Goal: Register for event/course

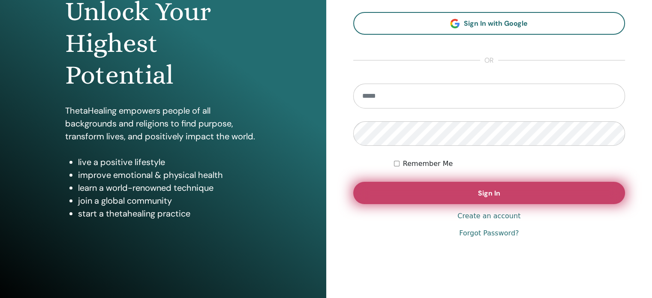
scroll to position [113, 0]
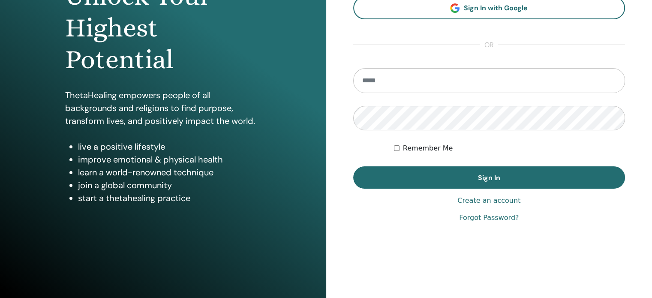
type input "**********"
click at [367, 207] on div "**********" at bounding box center [489, 92] width 272 height 261
click at [403, 147] on label "Remember Me" at bounding box center [428, 148] width 50 height 10
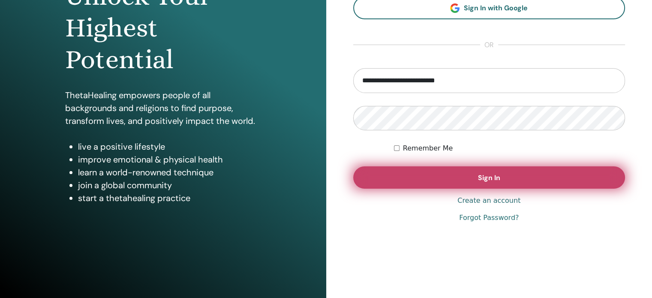
click at [391, 168] on button "Sign In" at bounding box center [489, 177] width 272 height 22
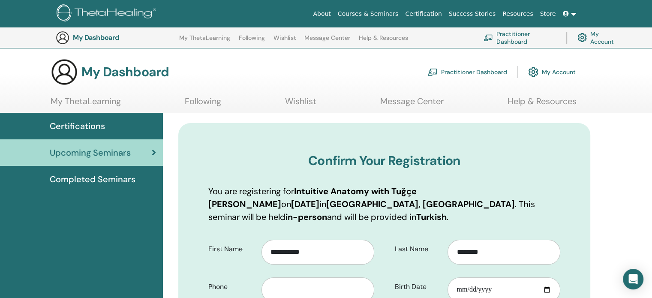
scroll to position [135, 0]
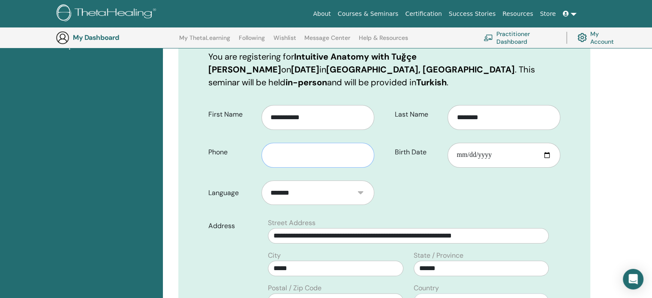
click at [329, 143] on input "text" at bounding box center [317, 155] width 113 height 25
type input "**********"
click at [472, 143] on input "Birth Date" at bounding box center [503, 155] width 113 height 25
click at [478, 143] on input "Birth Date" at bounding box center [503, 155] width 113 height 25
click at [464, 144] on input "Birth Date" at bounding box center [503, 155] width 113 height 25
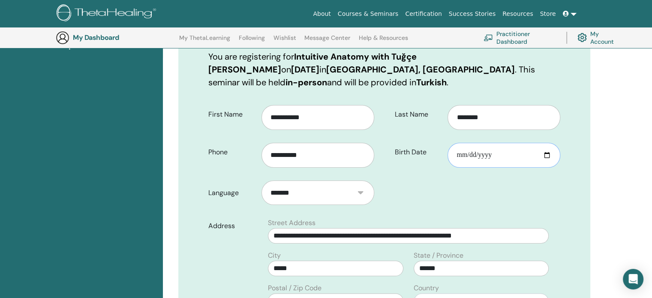
click at [486, 143] on input "Birth Date" at bounding box center [503, 155] width 113 height 25
click at [543, 143] on input "Birth Date" at bounding box center [503, 155] width 113 height 25
type input "**********"
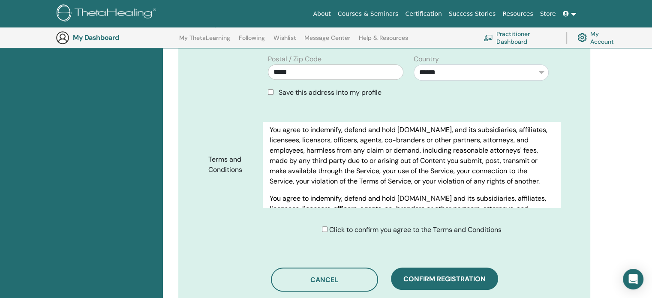
scroll to position [4301, 0]
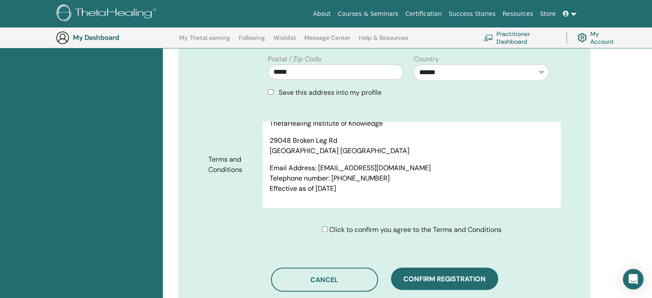
click at [322, 225] on div "Click to confirm you agree to the Terms and Conditions" at bounding box center [412, 230] width 180 height 10
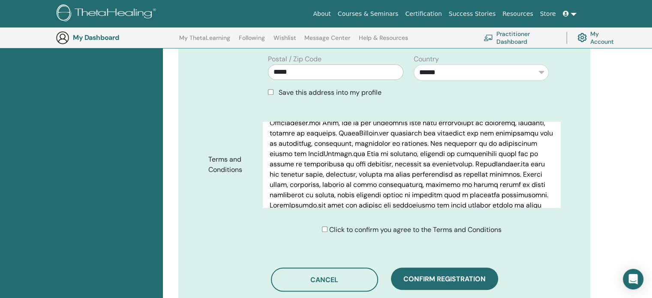
scroll to position [1329, 0]
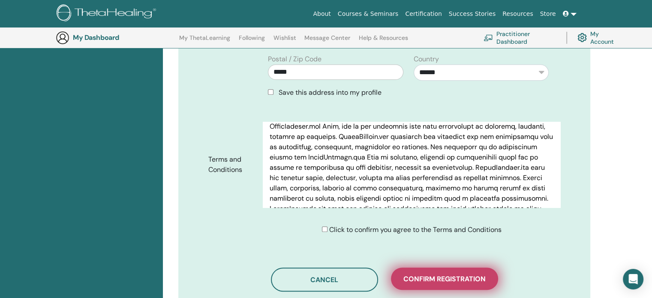
click at [444, 274] on span "Confirm registration" at bounding box center [444, 278] width 82 height 9
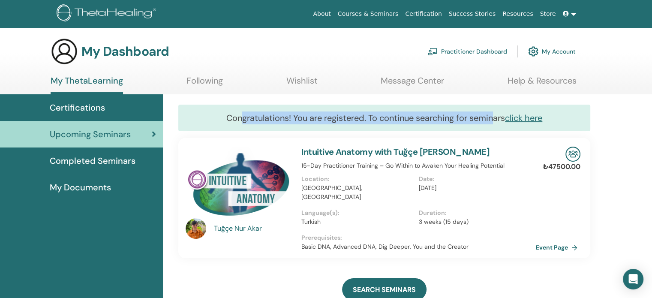
drag, startPoint x: 253, startPoint y: 124, endPoint x: 500, endPoint y: 122, distance: 247.3
click at [495, 122] on div "Congratulations! You are registered. To continue searching for seminars click h…" at bounding box center [384, 118] width 412 height 27
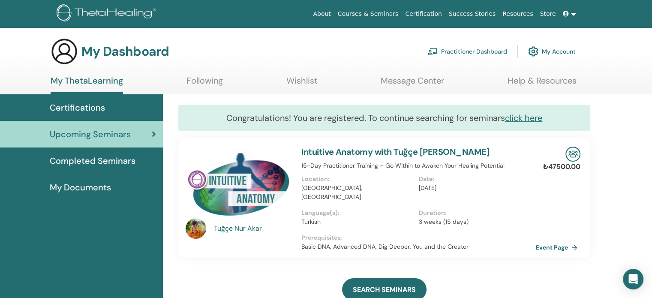
click at [590, 123] on div "Congratulations! You are registered. To continue searching for seminars click h…" at bounding box center [384, 118] width 412 height 27
drag, startPoint x: 238, startPoint y: 121, endPoint x: 281, endPoint y: 125, distance: 43.0
click at [281, 125] on div "Congratulations! You are registered. To continue searching for seminars click h…" at bounding box center [384, 118] width 412 height 27
click at [211, 116] on div "Congratulations! You are registered. To continue searching for seminars click h…" at bounding box center [384, 118] width 412 height 27
click at [253, 115] on div "Congratulations! You are registered. To continue searching for seminars click h…" at bounding box center [384, 118] width 412 height 27
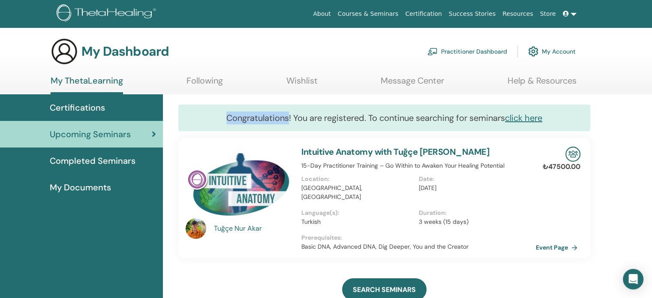
click at [253, 115] on div "Congratulations! You are registered. To continue searching for seminars click h…" at bounding box center [384, 118] width 412 height 27
copy div "Congratulations"
